Goal: Task Accomplishment & Management: Manage account settings

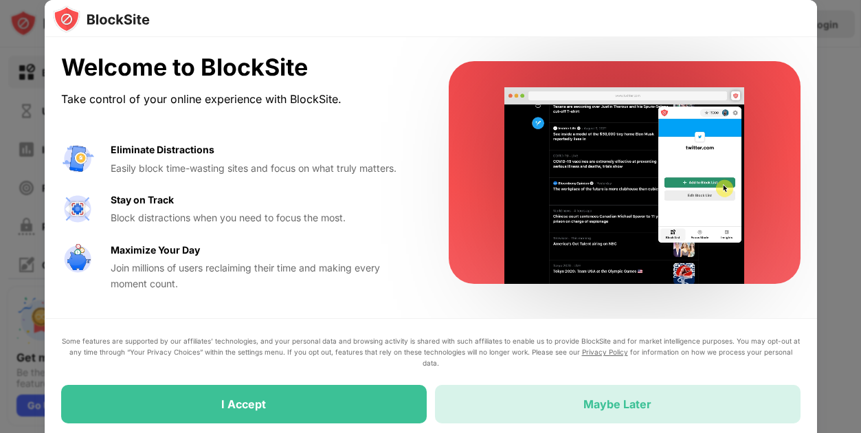
click at [524, 409] on div "Maybe Later" at bounding box center [618, 404] width 366 height 38
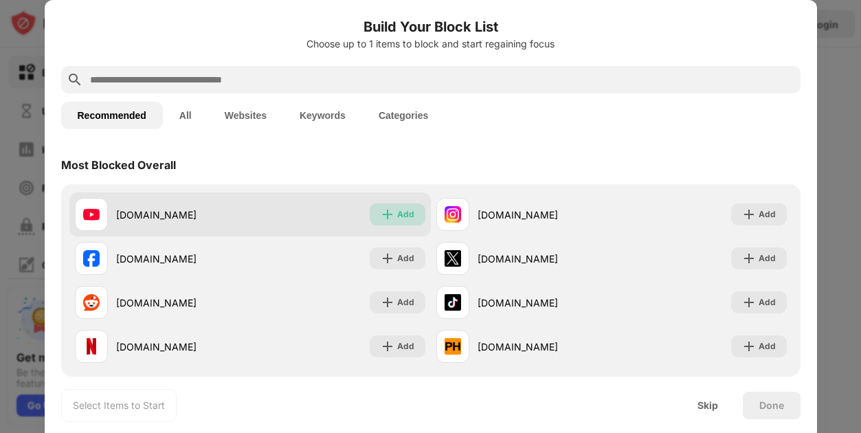
click at [374, 211] on div "Add" at bounding box center [398, 214] width 56 height 22
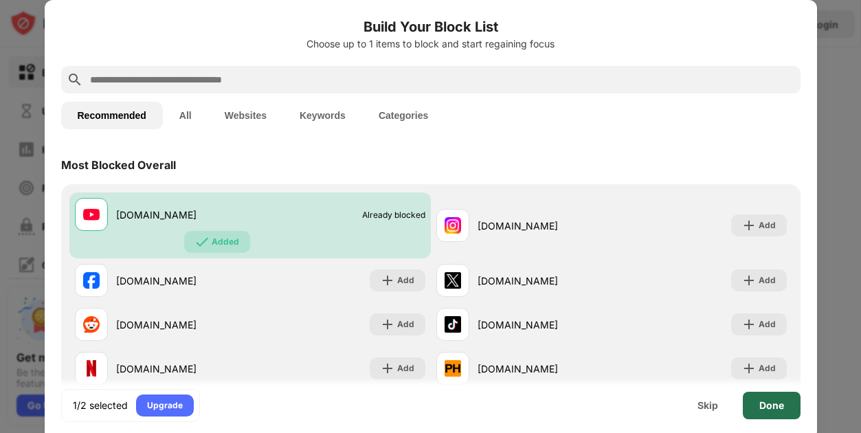
click at [764, 403] on div "Done" at bounding box center [771, 405] width 25 height 11
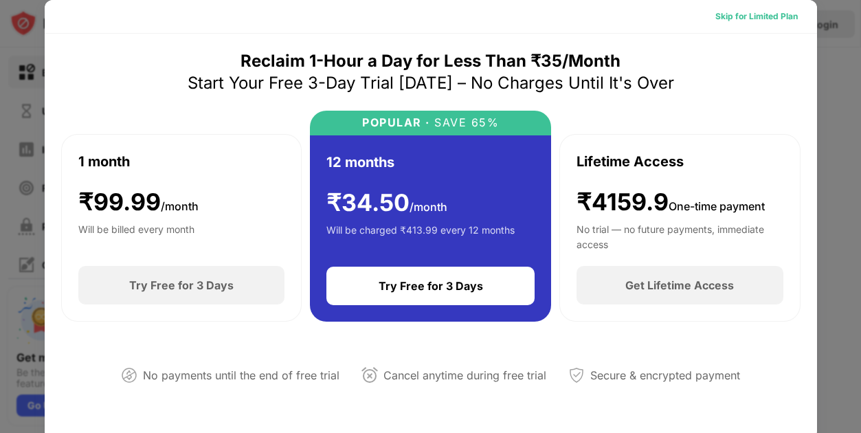
click at [723, 14] on div "Skip for Limited Plan" at bounding box center [756, 17] width 82 height 14
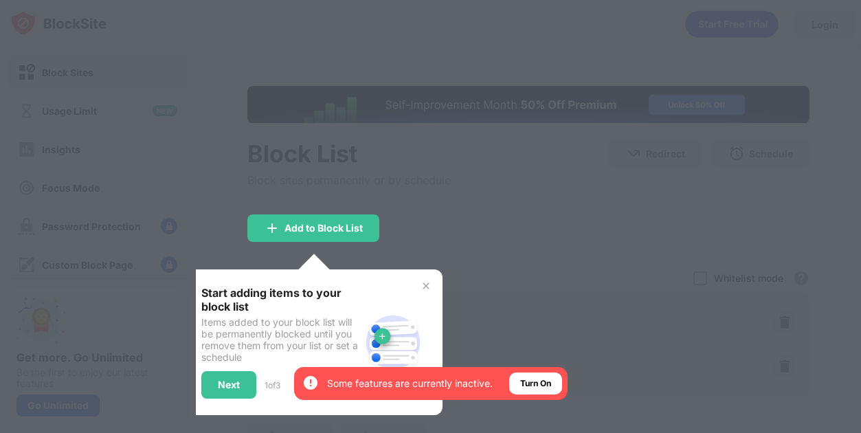
click at [453, 194] on div at bounding box center [430, 216] width 861 height 433
drag, startPoint x: 512, startPoint y: 317, endPoint x: 429, endPoint y: 290, distance: 86.7
click at [502, 315] on div at bounding box center [430, 216] width 861 height 433
click at [420, 286] on div "Start adding items to your block list Items added to your block list will be pe…" at bounding box center [313, 342] width 225 height 113
click at [268, 220] on img at bounding box center [272, 228] width 16 height 16
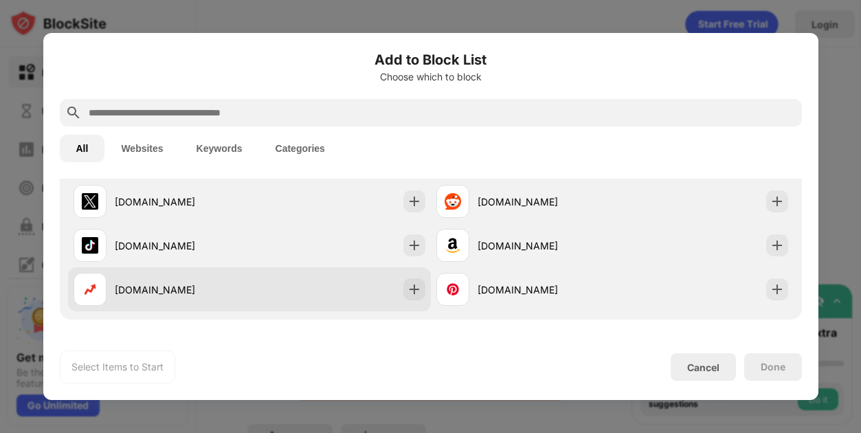
scroll to position [412, 0]
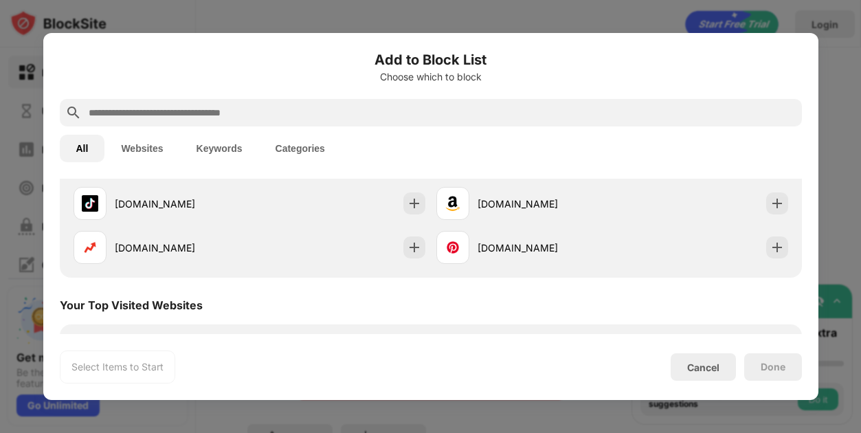
click at [835, 91] on div at bounding box center [430, 216] width 861 height 433
